Goal: Use online tool/utility

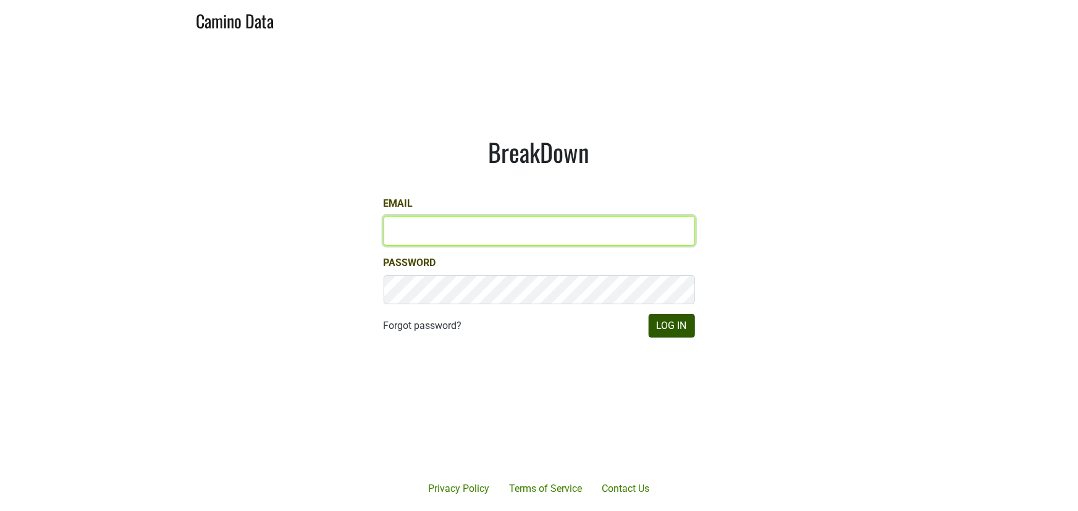
type input "[PERSON_NAME][EMAIL_ADDRESS][DOMAIN_NAME]"
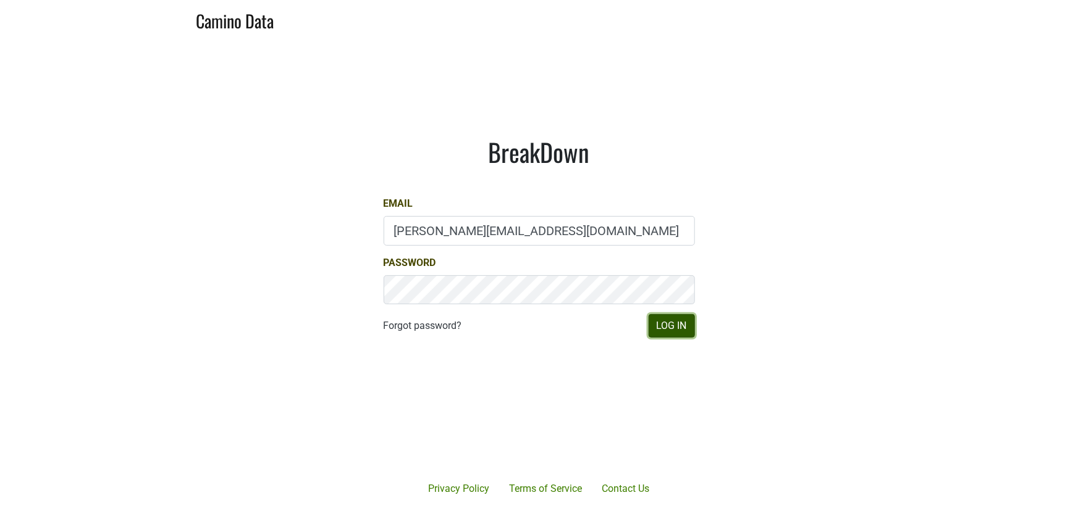
click at [676, 326] on button "Log In" at bounding box center [672, 325] width 46 height 23
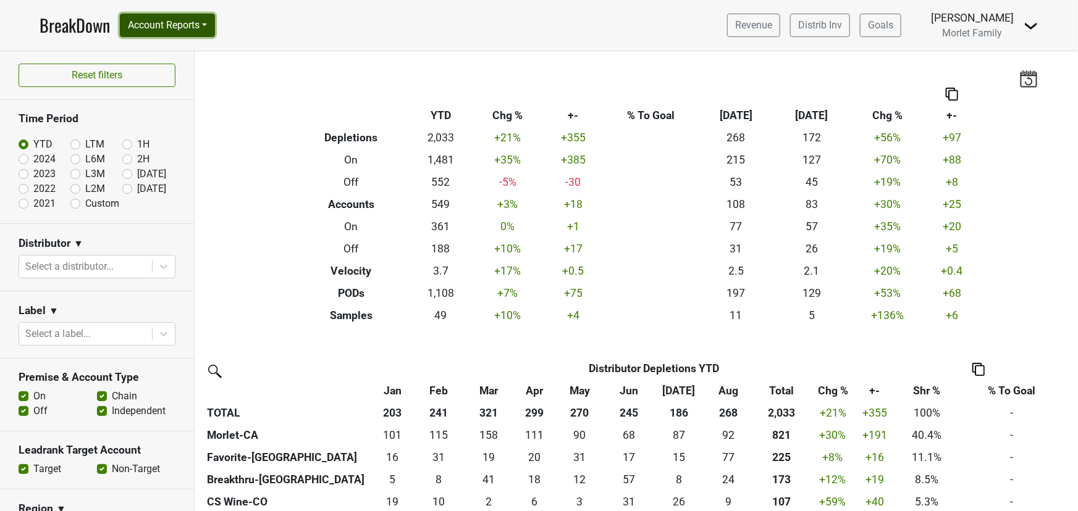
click at [193, 29] on button "Account Reports" at bounding box center [167, 25] width 95 height 23
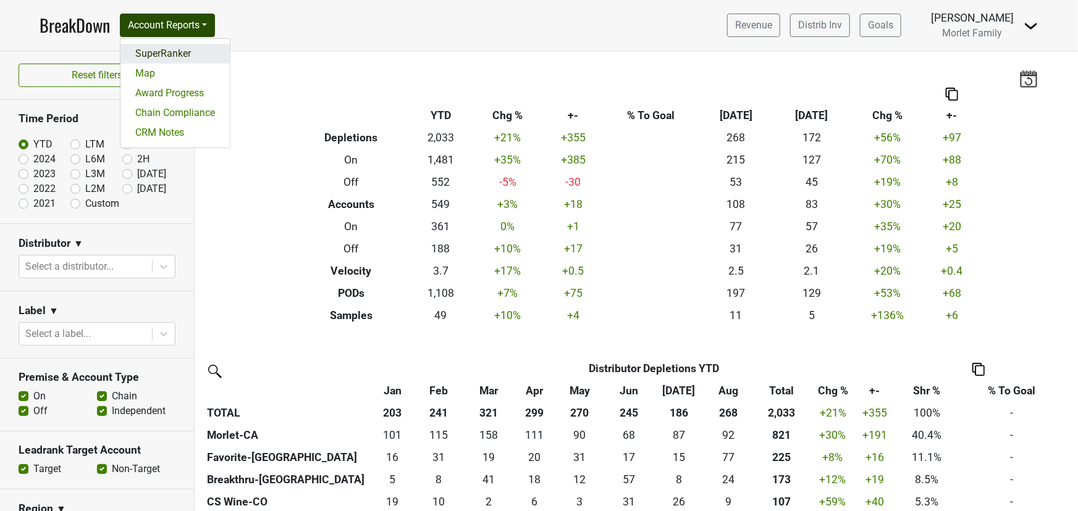
click at [185, 54] on link "SuperRanker" at bounding box center [174, 54] width 109 height 20
